Goal: Task Accomplishment & Management: Manage account settings

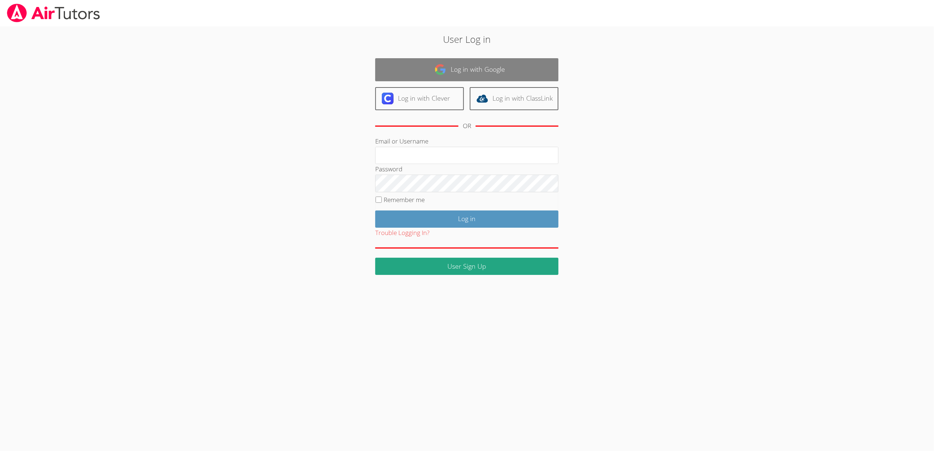
type input "[EMAIL_ADDRESS][DOMAIN_NAME]"
click at [433, 73] on link "Log in with Google" at bounding box center [466, 69] width 183 height 23
